Goal: Navigation & Orientation: Find specific page/section

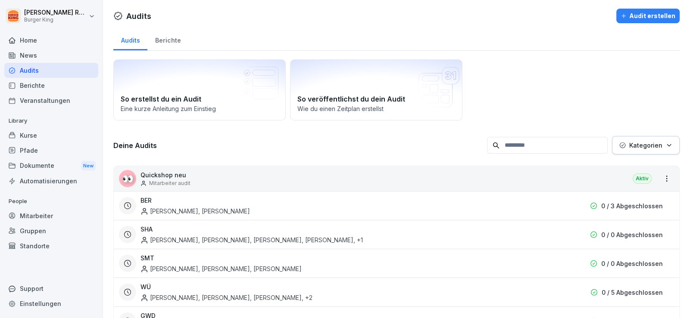
scroll to position [9, 0]
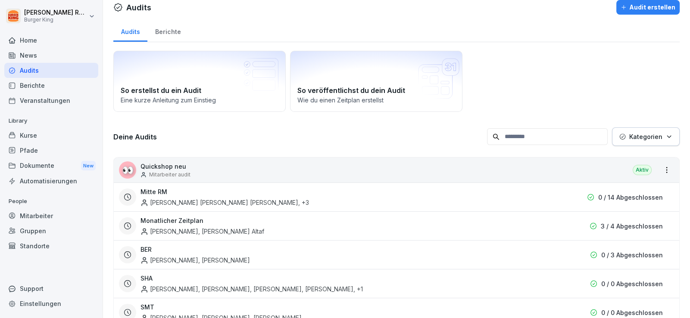
click at [32, 52] on div "News" at bounding box center [51, 55] width 94 height 15
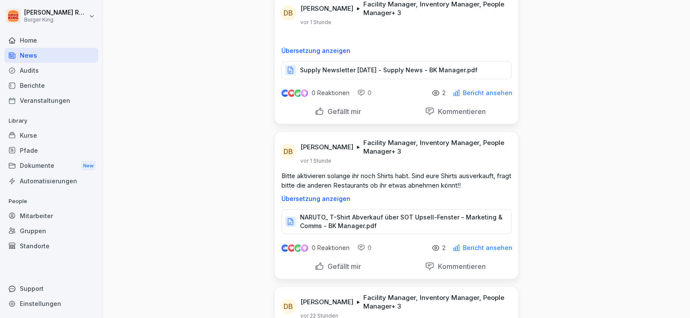
click at [36, 57] on div "News" at bounding box center [51, 55] width 94 height 15
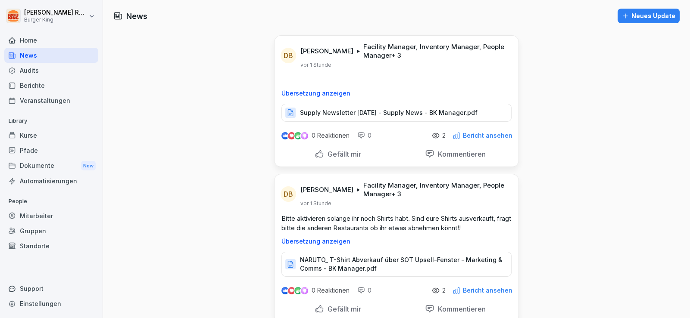
click at [36, 57] on div "News" at bounding box center [51, 55] width 94 height 15
click at [32, 43] on div "Home" at bounding box center [51, 40] width 94 height 15
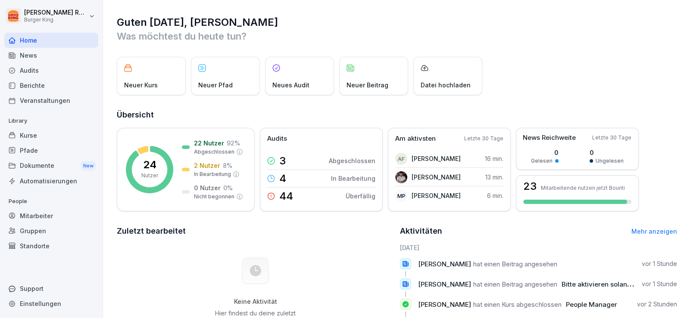
click at [32, 58] on div "News" at bounding box center [51, 55] width 94 height 15
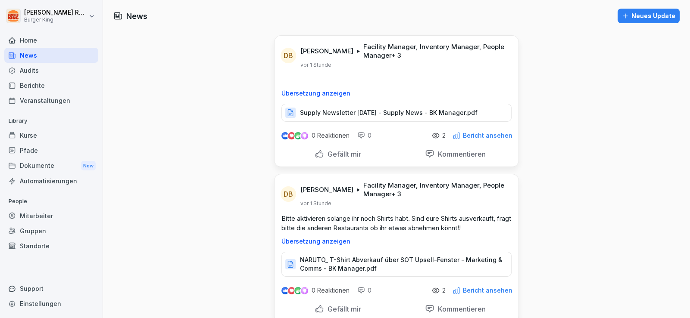
click at [52, 56] on div "News" at bounding box center [51, 55] width 94 height 15
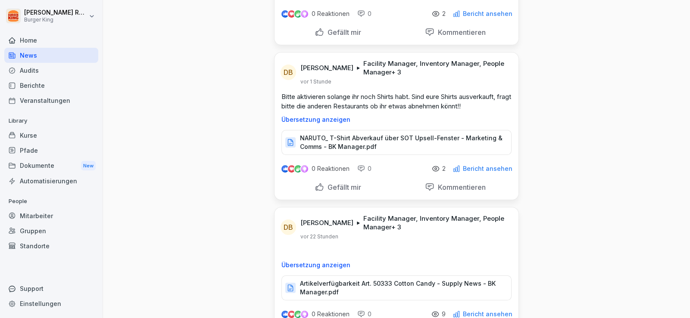
scroll to position [129, 0]
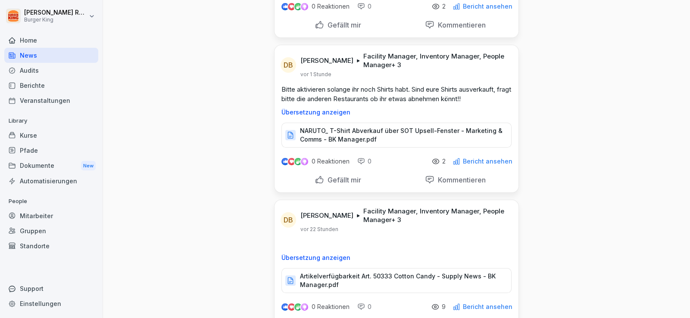
click at [33, 66] on div "Audits" at bounding box center [51, 70] width 94 height 15
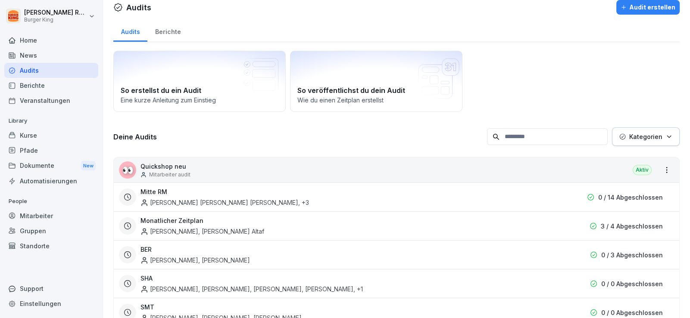
click at [39, 52] on div "News" at bounding box center [51, 55] width 94 height 15
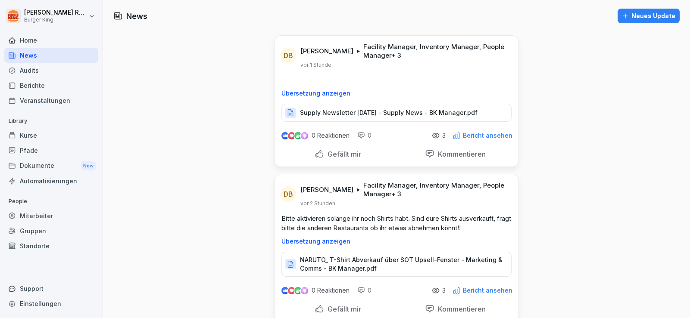
click at [54, 52] on div "News" at bounding box center [51, 55] width 94 height 15
